Goal: Transaction & Acquisition: Download file/media

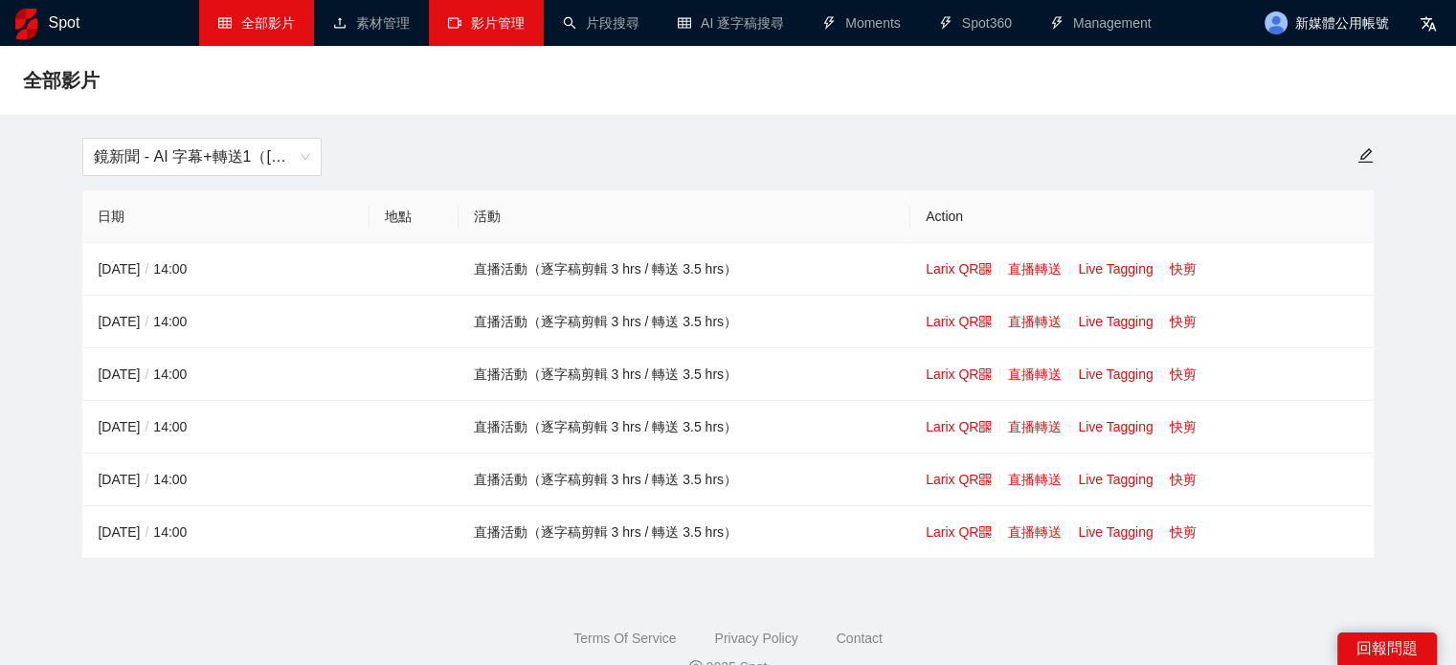
click at [525, 22] on link "影片管理" at bounding box center [486, 22] width 77 height 15
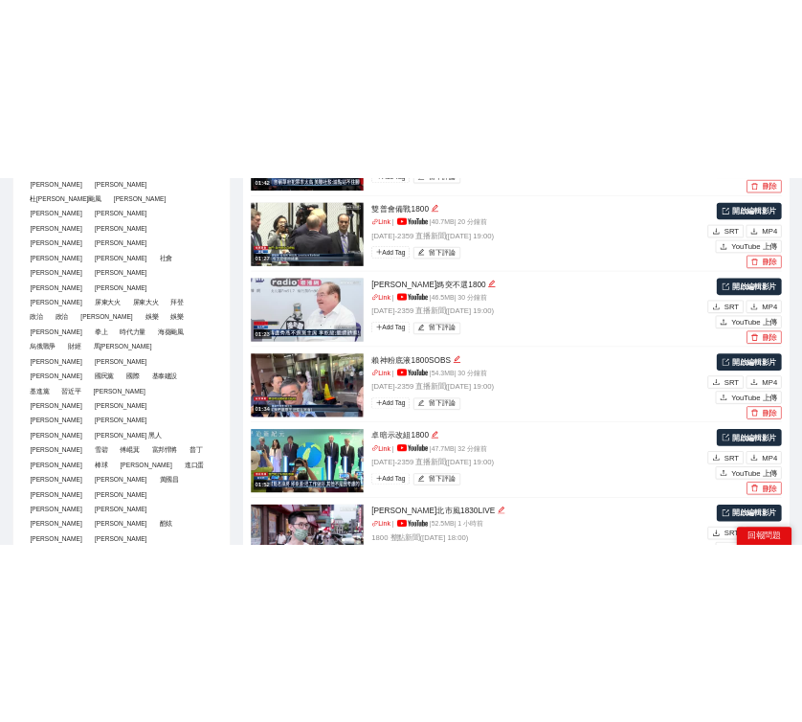
scroll to position [670, 0]
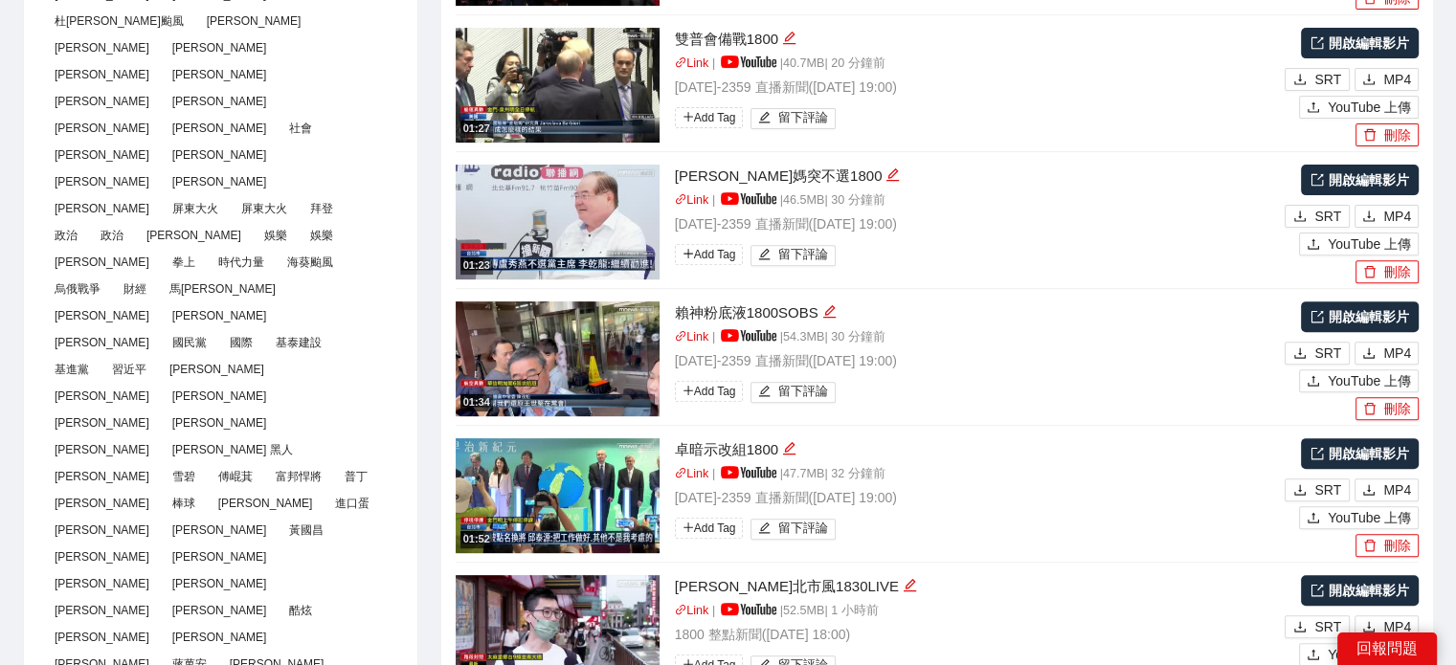
type textarea "**********"
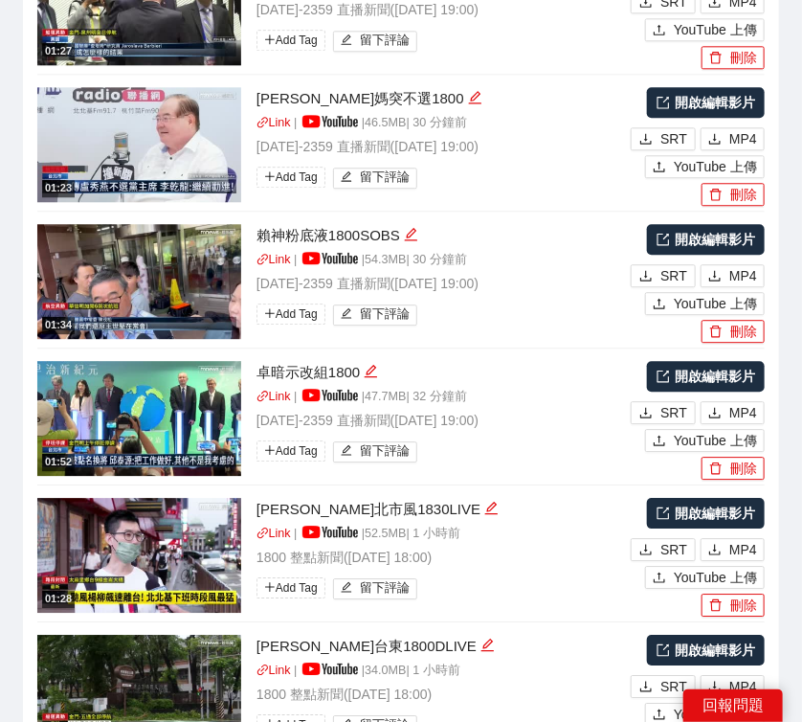
scroll to position [3351, 0]
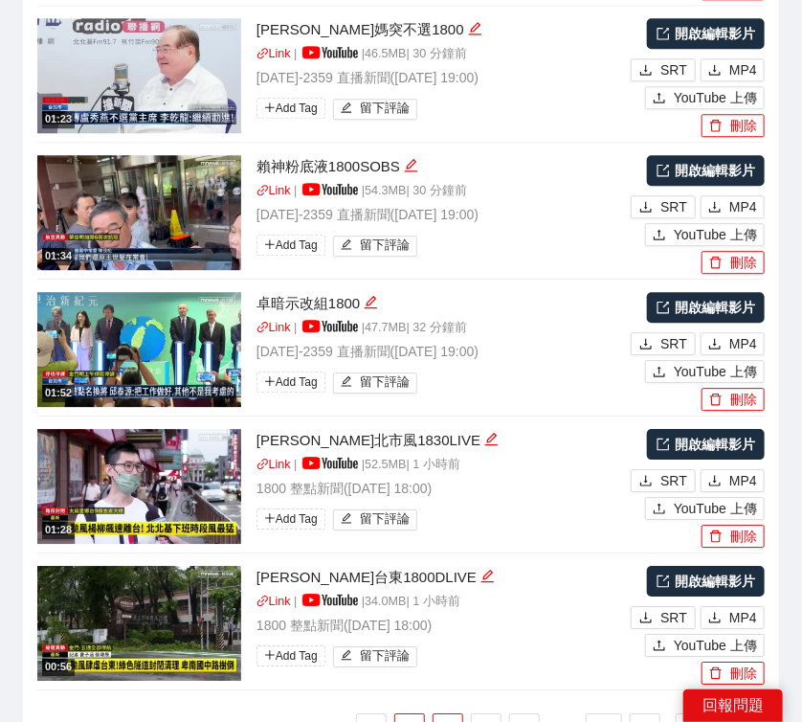
click at [452, 664] on link "2" at bounding box center [448, 728] width 29 height 29
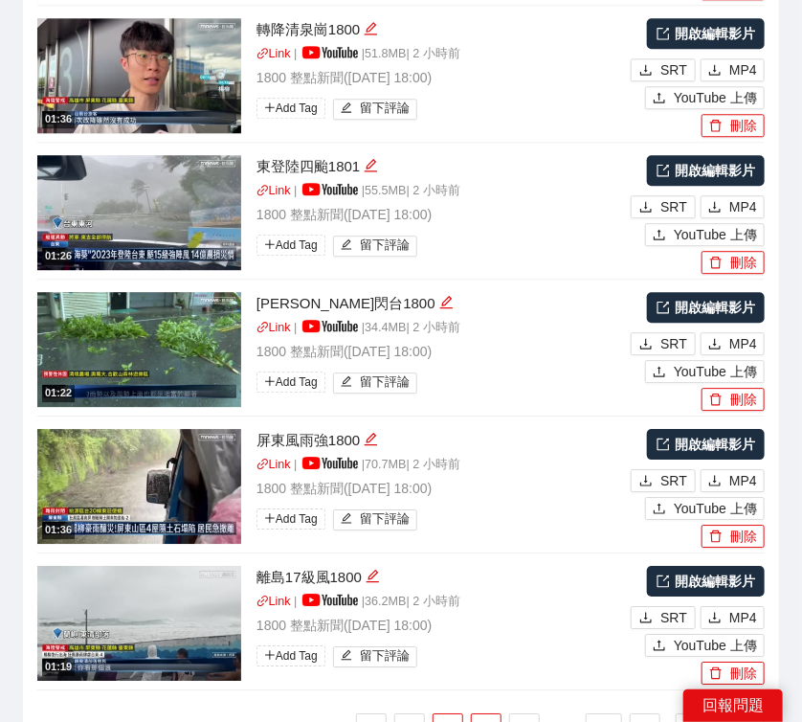
click at [488, 664] on link "3" at bounding box center [486, 728] width 29 height 29
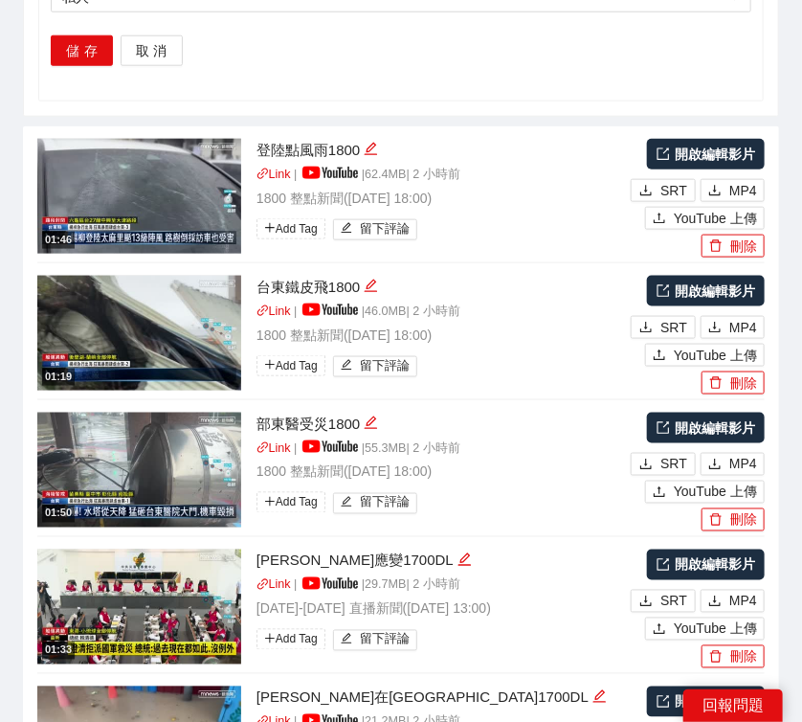
scroll to position [2489, 0]
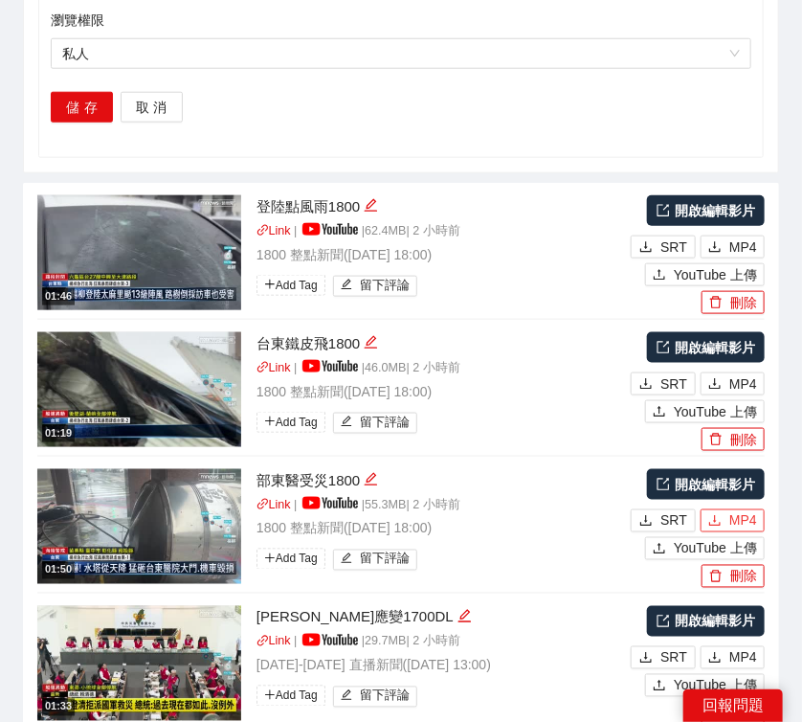
click at [747, 510] on span "MP4" at bounding box center [744, 520] width 28 height 21
click at [753, 373] on span "MP4" at bounding box center [744, 383] width 28 height 21
click at [731, 236] on span "MP4" at bounding box center [744, 246] width 28 height 21
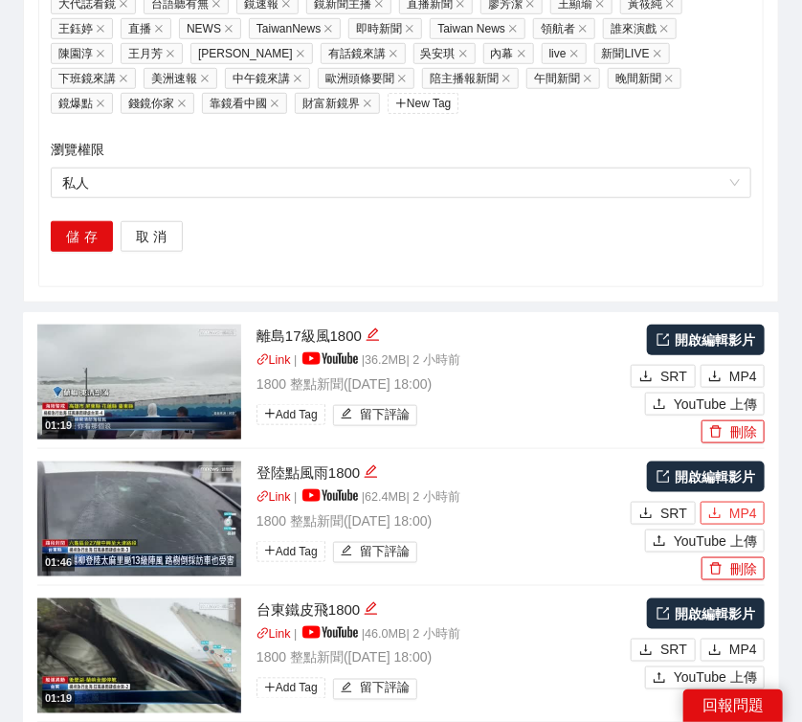
scroll to position [2339, 0]
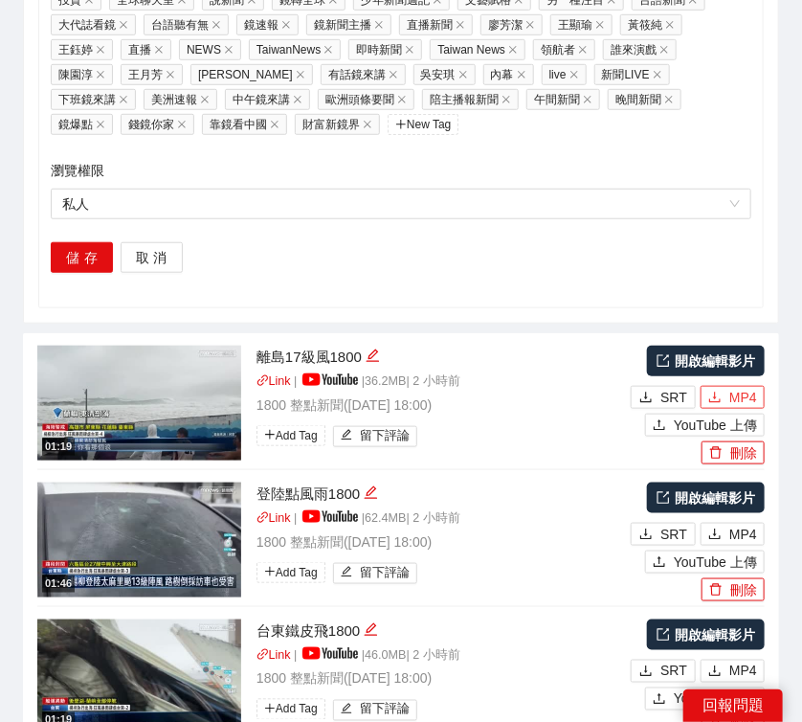
click at [741, 387] on span "MP4" at bounding box center [744, 397] width 28 height 21
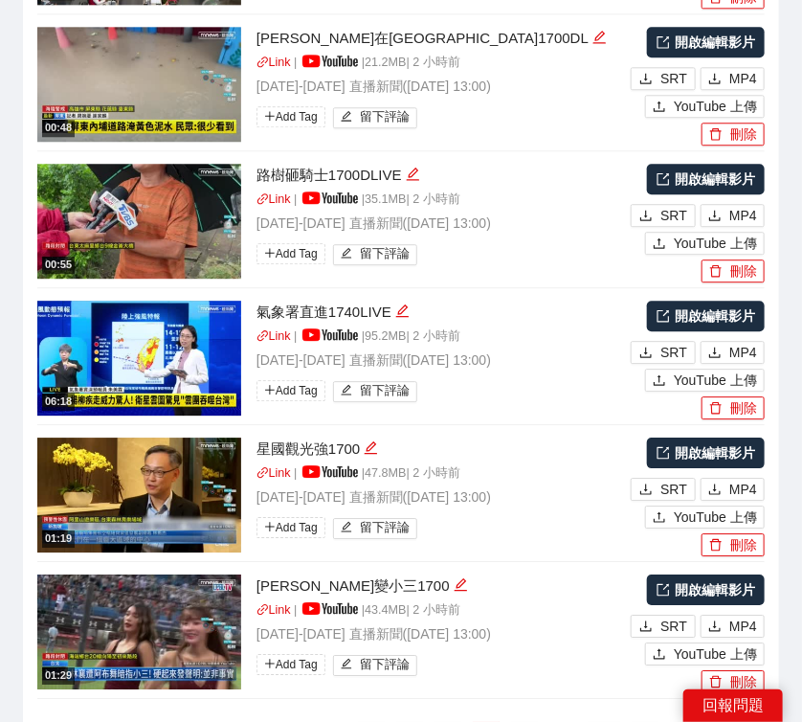
scroll to position [3351, 0]
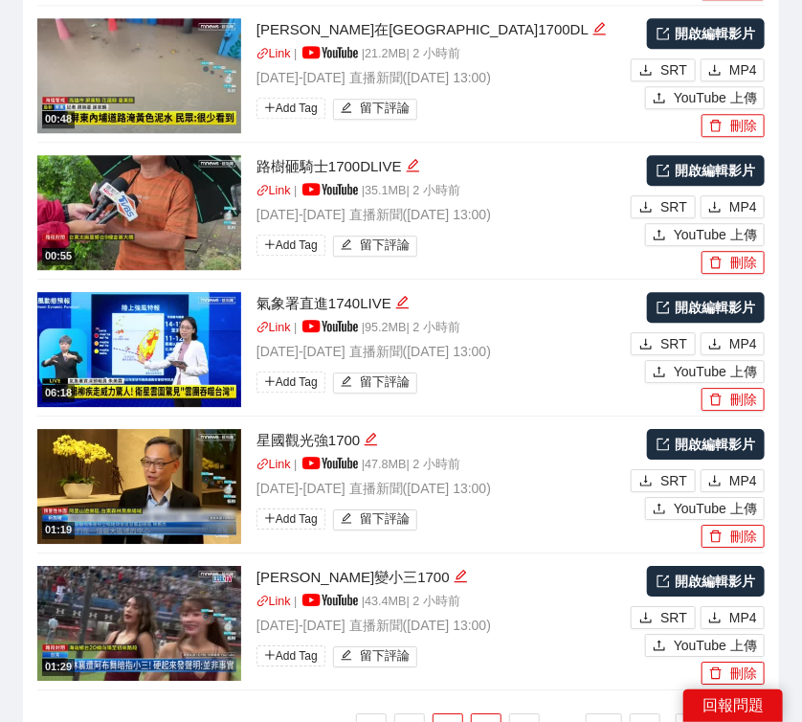
click at [451, 664] on link "2" at bounding box center [448, 728] width 29 height 29
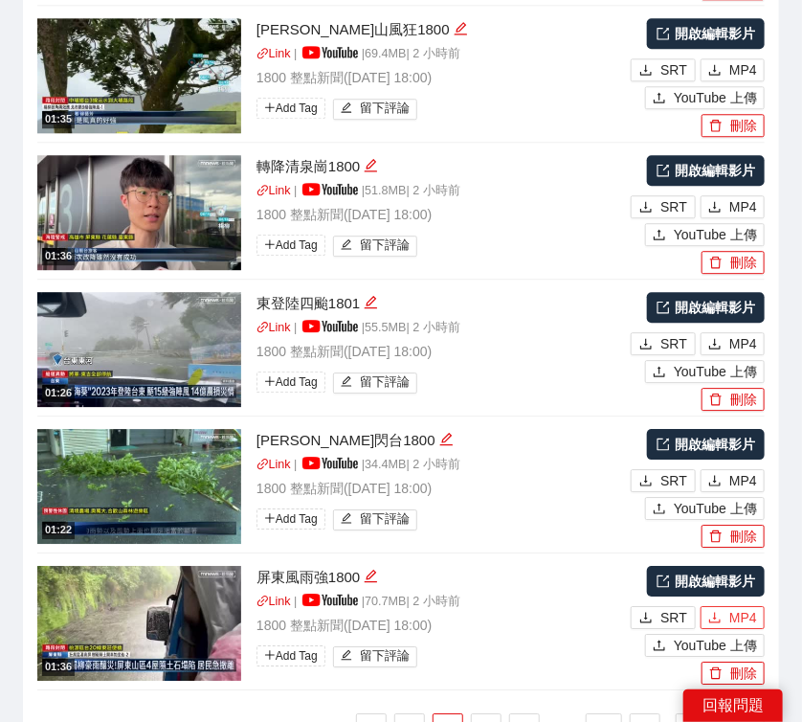
click at [742, 607] on span "MP4" at bounding box center [744, 617] width 28 height 21
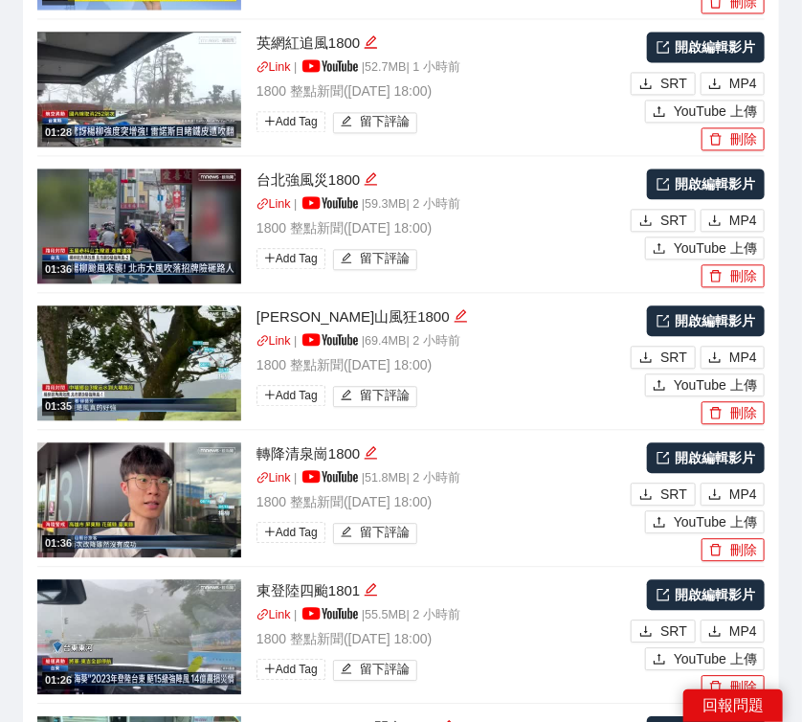
scroll to position [2872, 0]
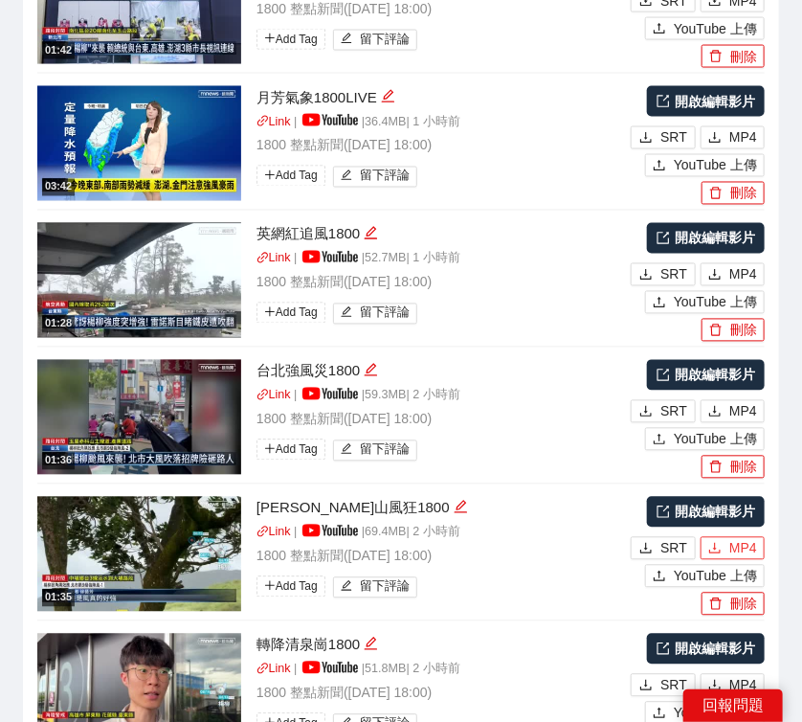
click at [731, 538] on span "MP4" at bounding box center [744, 548] width 28 height 21
click at [741, 401] on span "MP4" at bounding box center [744, 411] width 28 height 21
click at [743, 264] on span "MP4" at bounding box center [744, 274] width 28 height 21
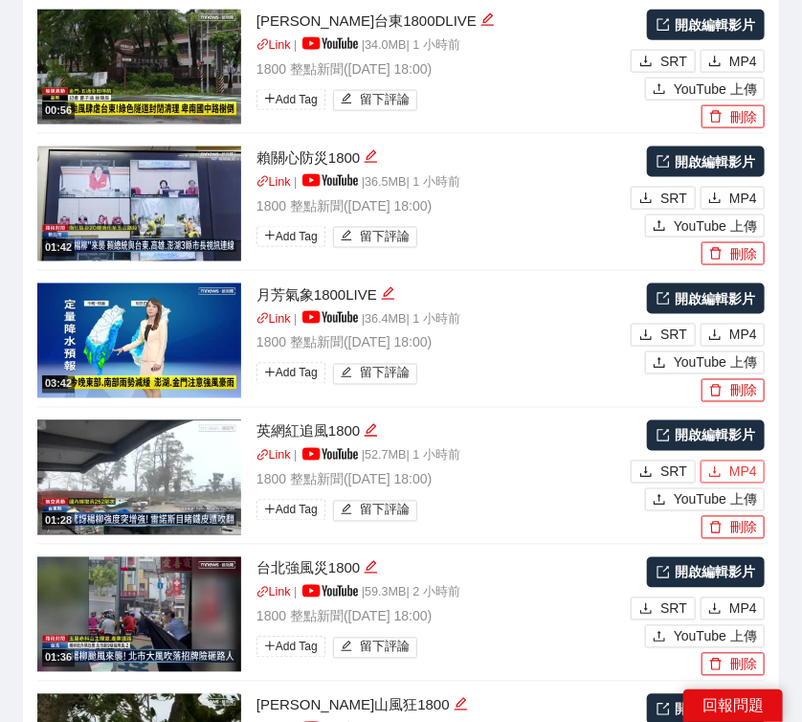
scroll to position [2489, 0]
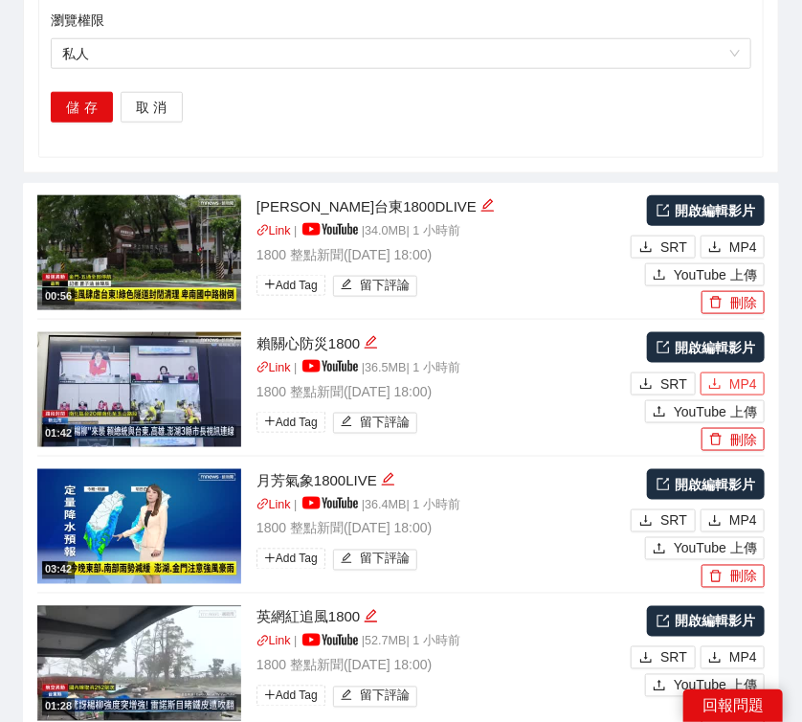
click at [734, 373] on span "MP4" at bounding box center [744, 383] width 28 height 21
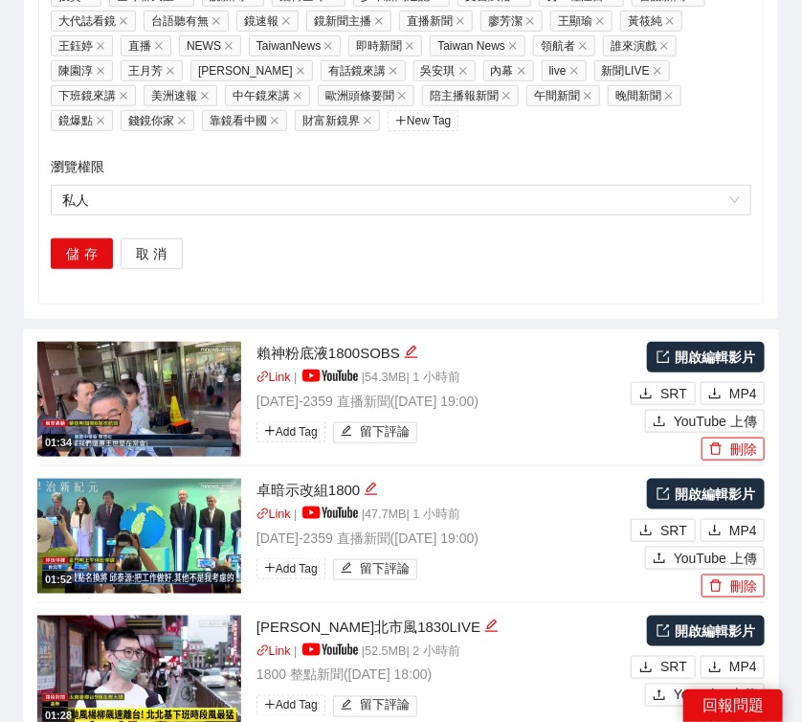
scroll to position [2325, 0]
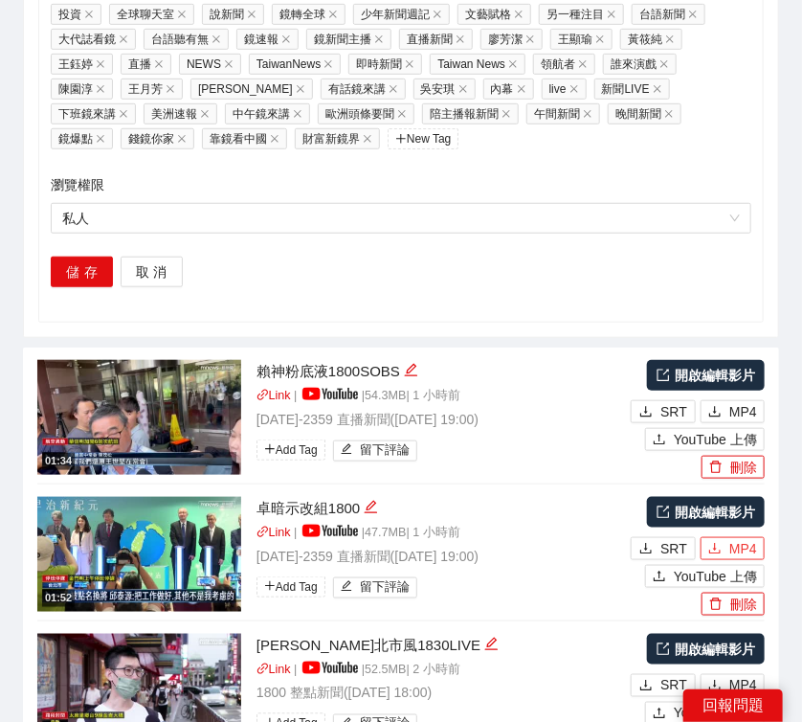
click at [726, 537] on button "MP4" at bounding box center [733, 548] width 64 height 23
